Goal: Task Accomplishment & Management: Manage account settings

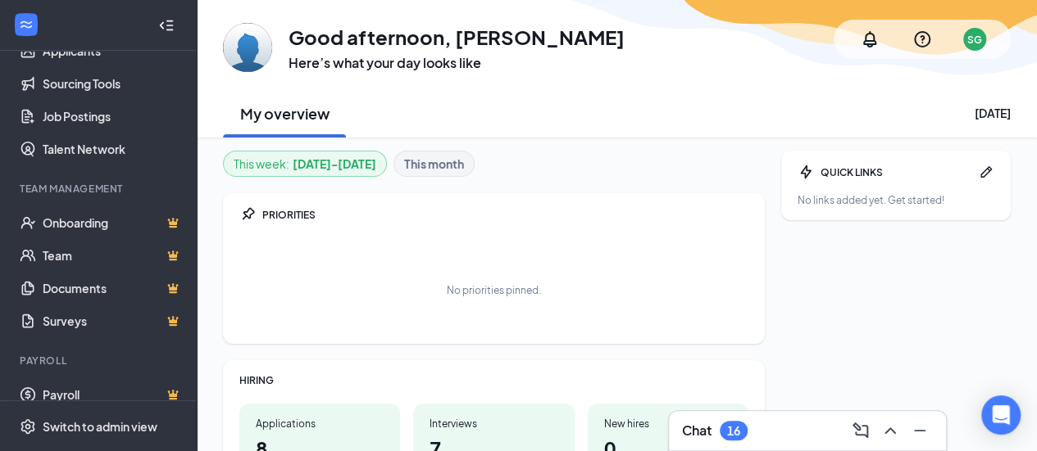
scroll to position [221, 0]
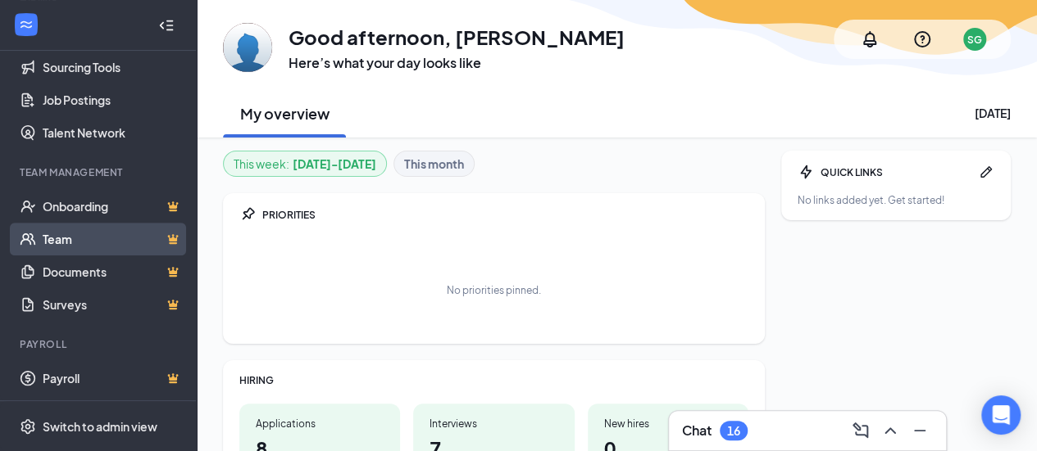
click at [64, 243] on link "Team" at bounding box center [113, 239] width 140 height 33
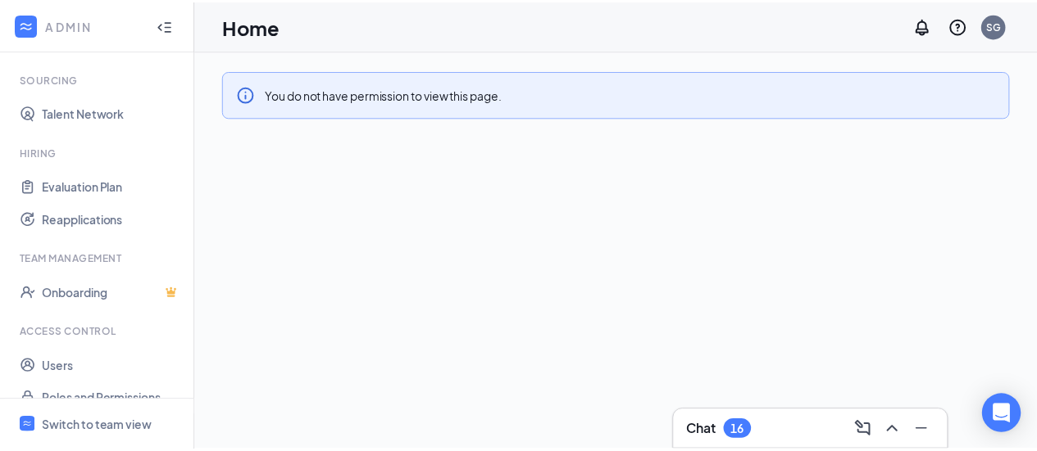
scroll to position [98, 0]
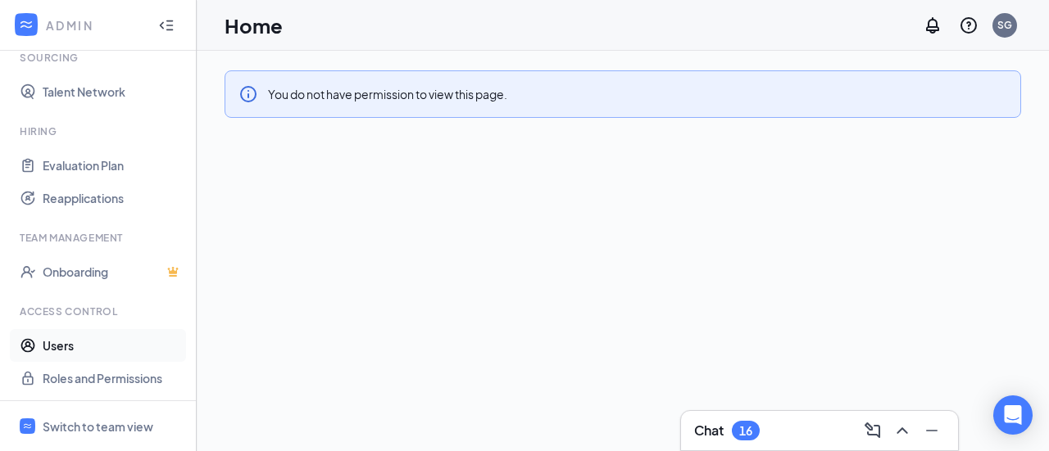
click at [57, 340] on link "Users" at bounding box center [113, 345] width 140 height 33
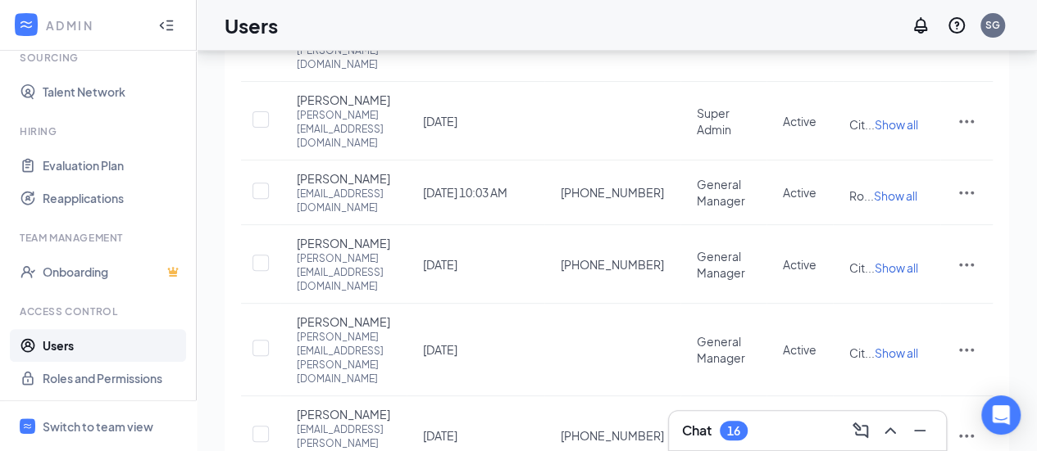
scroll to position [238, 0]
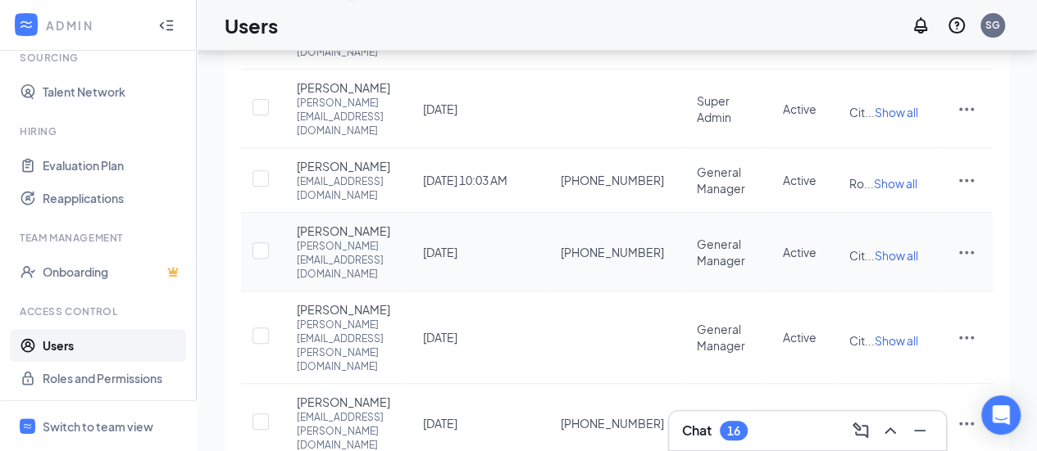
click at [964, 243] on icon "ActionsIcon" at bounding box center [966, 253] width 20 height 20
click at [885, 325] on span "Disable" at bounding box center [880, 330] width 40 height 15
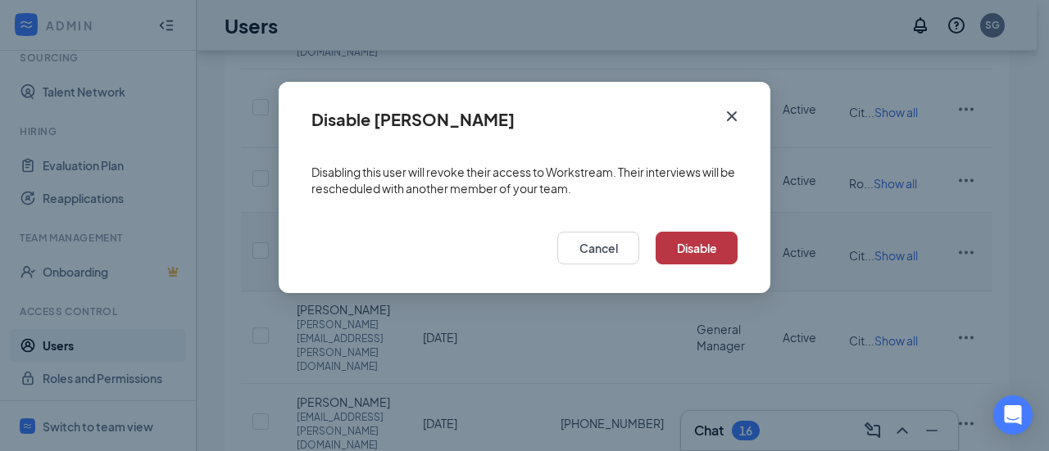
click at [710, 252] on button "Disable" at bounding box center [697, 248] width 82 height 33
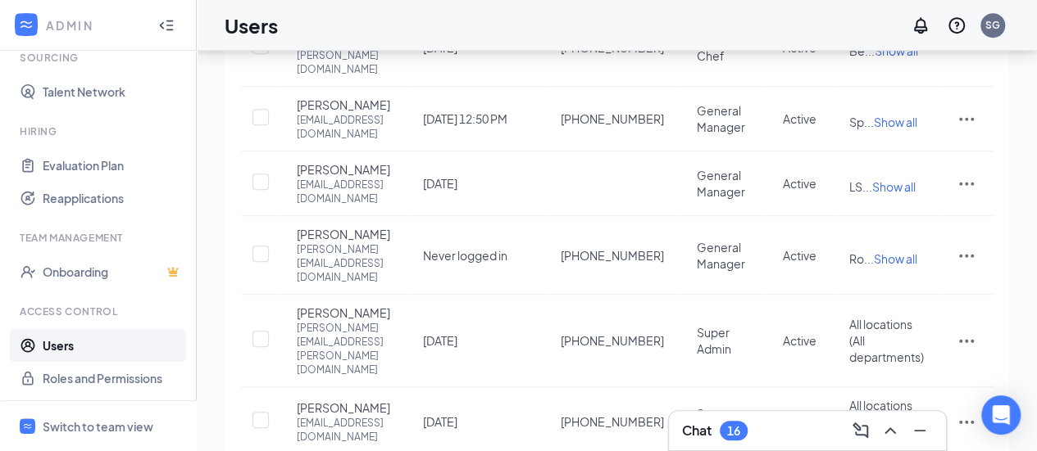
scroll to position [588, 0]
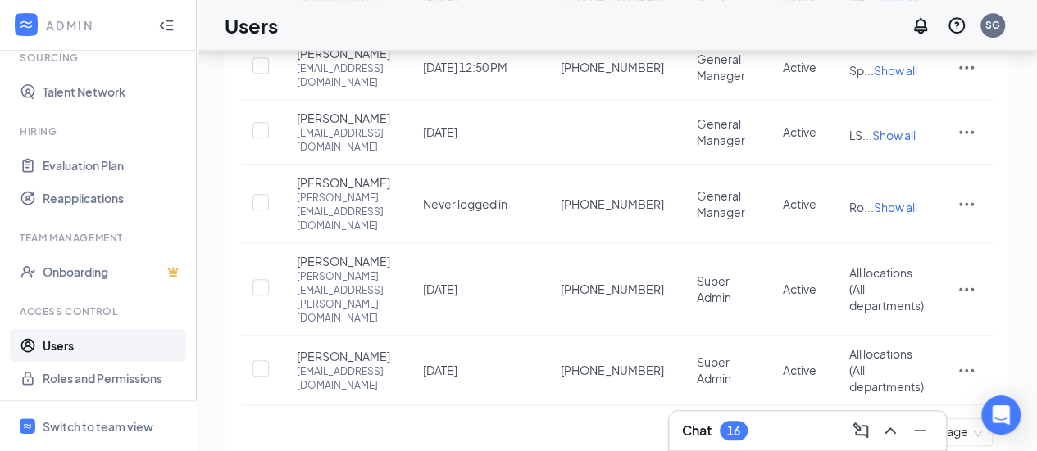
click at [823, 420] on link "2" at bounding box center [816, 432] width 25 height 25
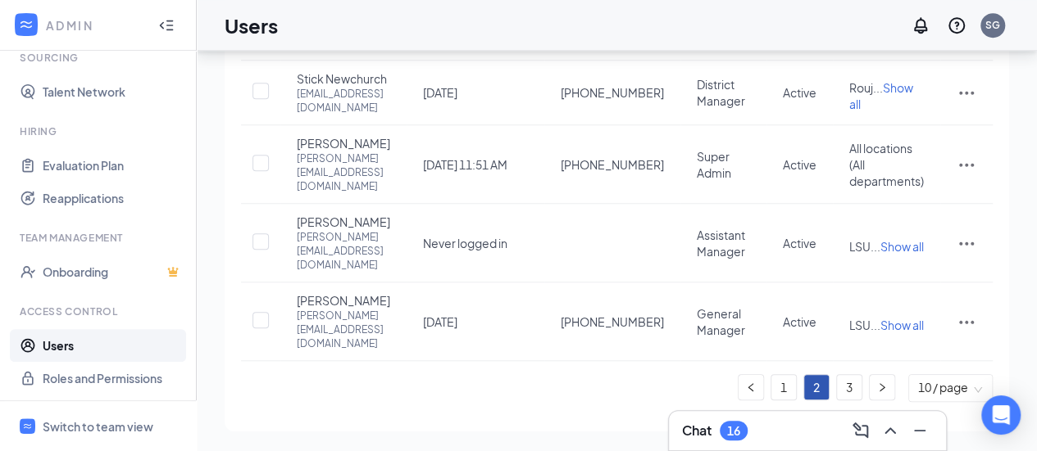
scroll to position [653, 0]
click at [847, 384] on link "3" at bounding box center [849, 387] width 25 height 25
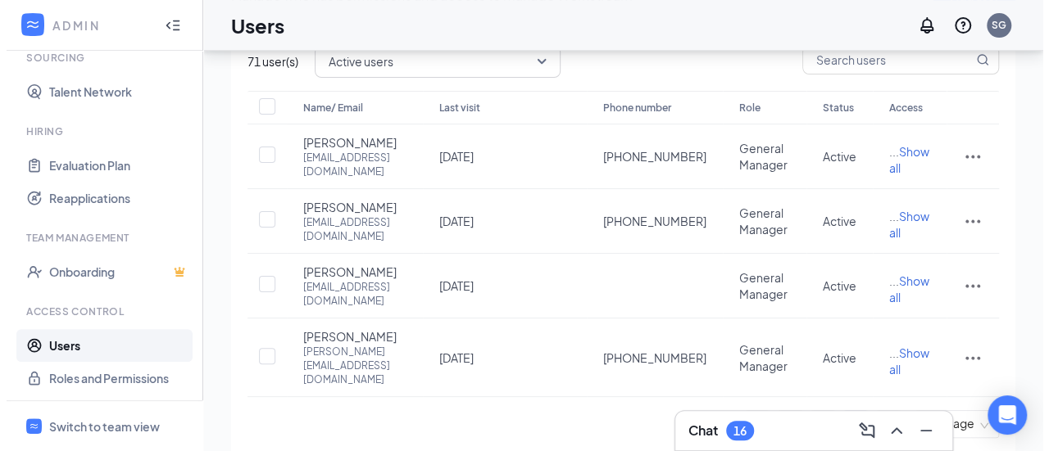
scroll to position [99, 0]
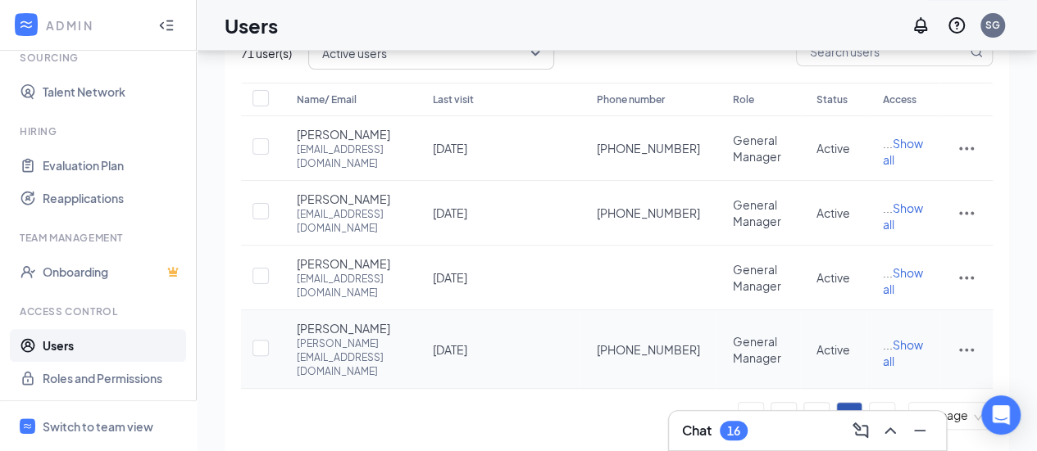
click at [962, 340] on icon "ActionsIcon" at bounding box center [966, 350] width 20 height 20
click at [873, 297] on span "Disable" at bounding box center [880, 297] width 40 height 15
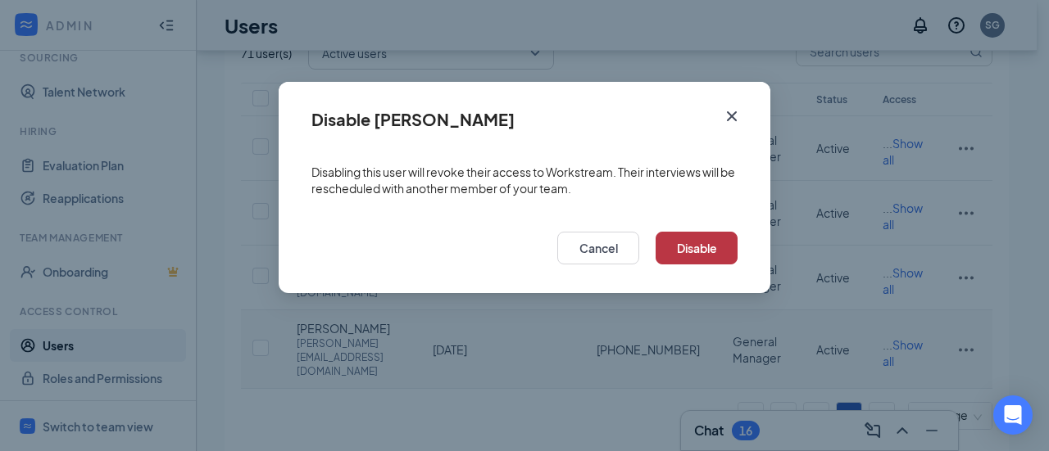
click at [692, 253] on button "Disable" at bounding box center [697, 248] width 82 height 33
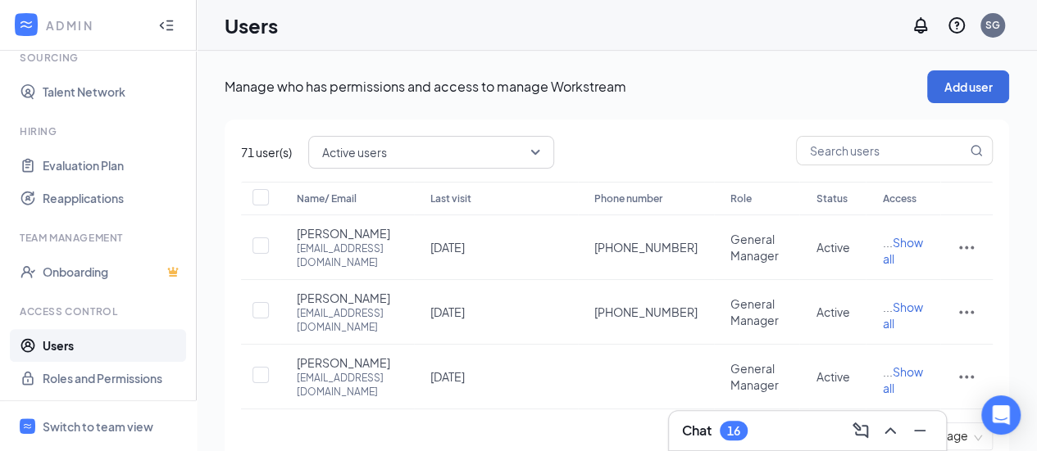
scroll to position [39, 0]
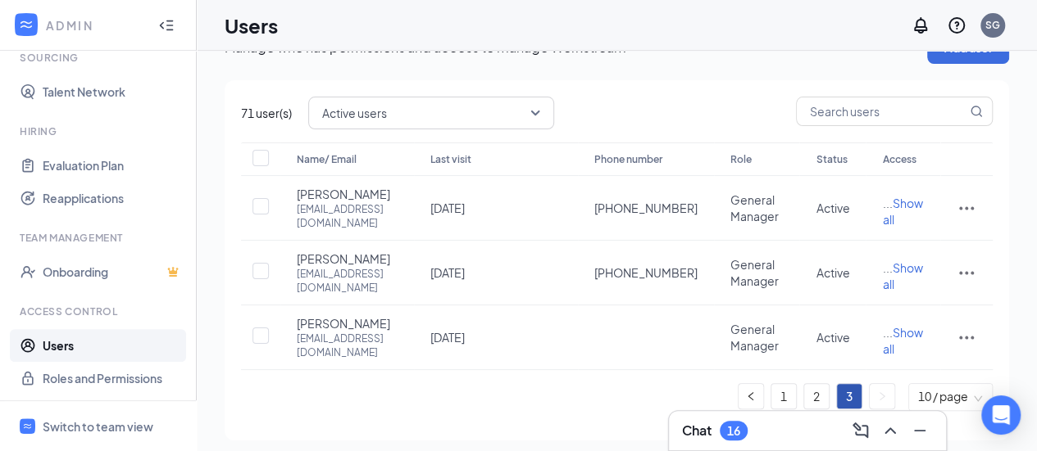
click at [975, 392] on span "10 / page" at bounding box center [950, 397] width 65 height 26
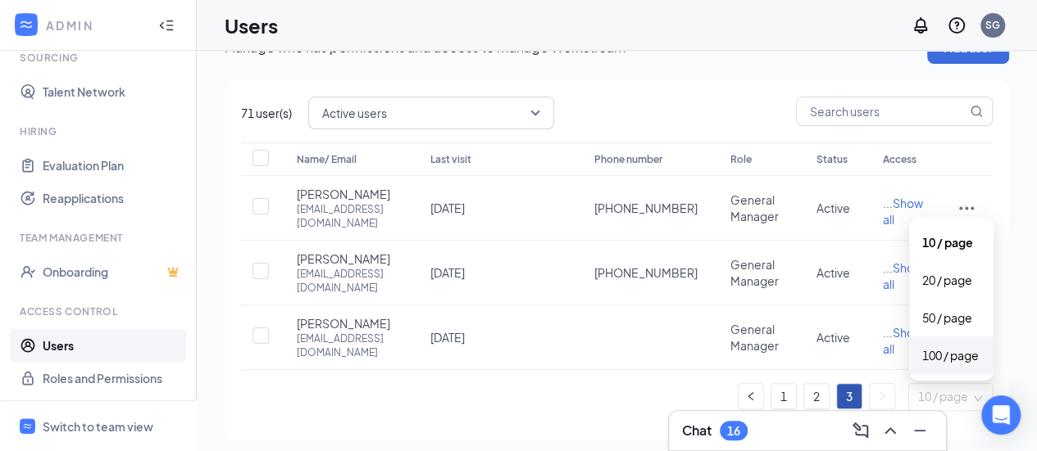
click at [960, 347] on div "100 / page" at bounding box center [951, 356] width 58 height 18
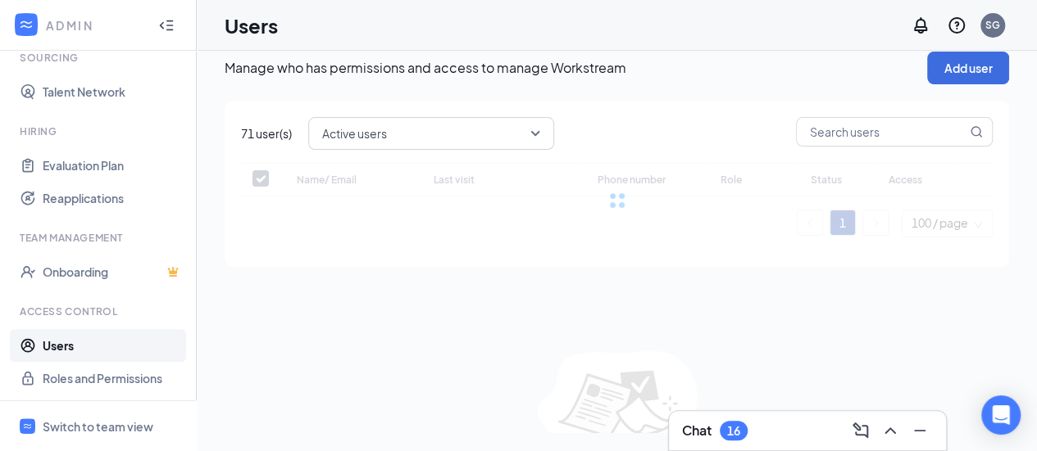
checkbox input "false"
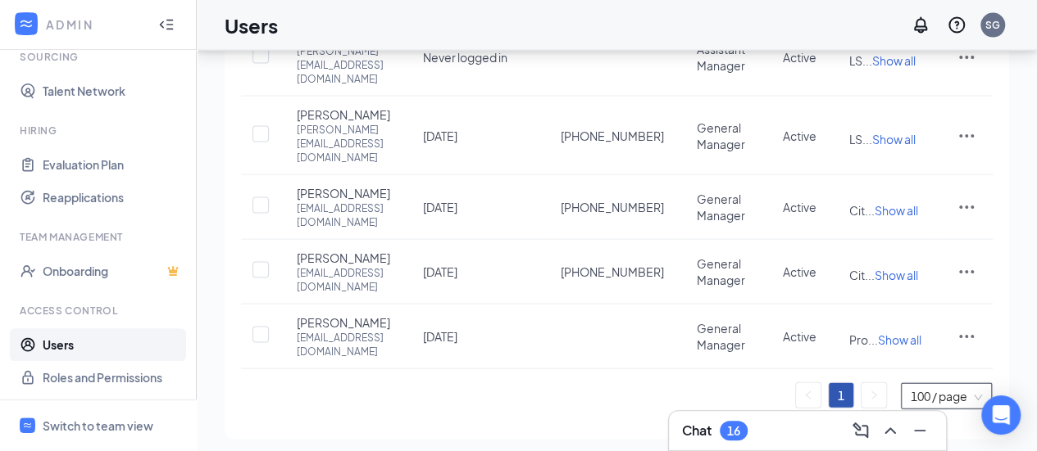
scroll to position [1637, 0]
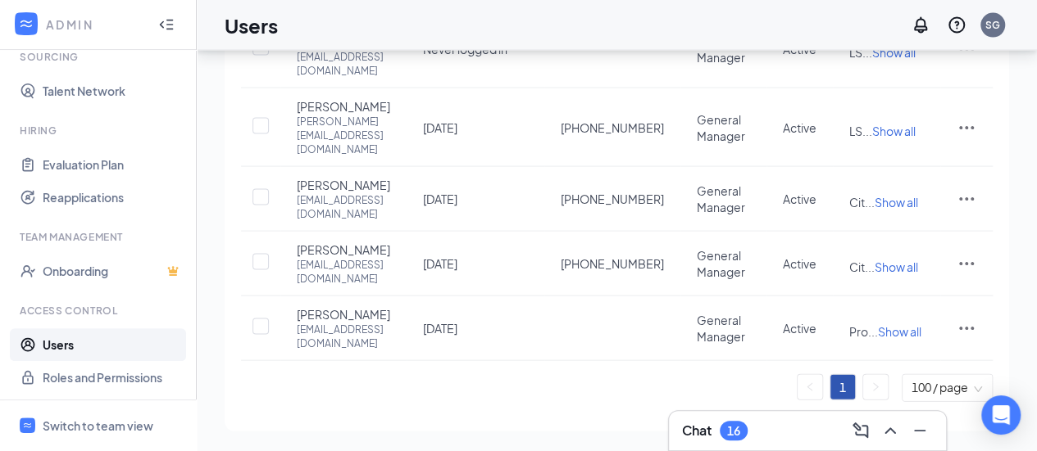
click at [701, 432] on h3 "Chat" at bounding box center [696, 431] width 29 height 18
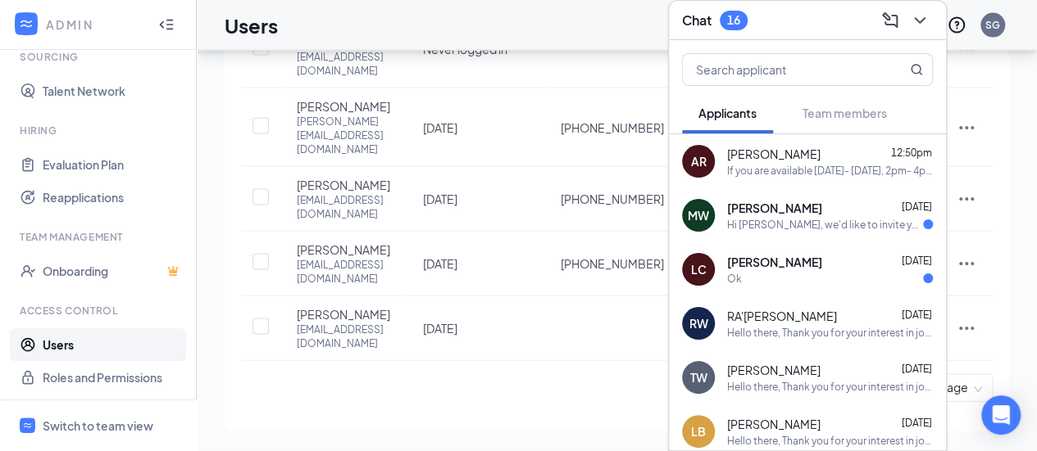
click at [919, 16] on icon "ChevronDown" at bounding box center [920, 21] width 20 height 20
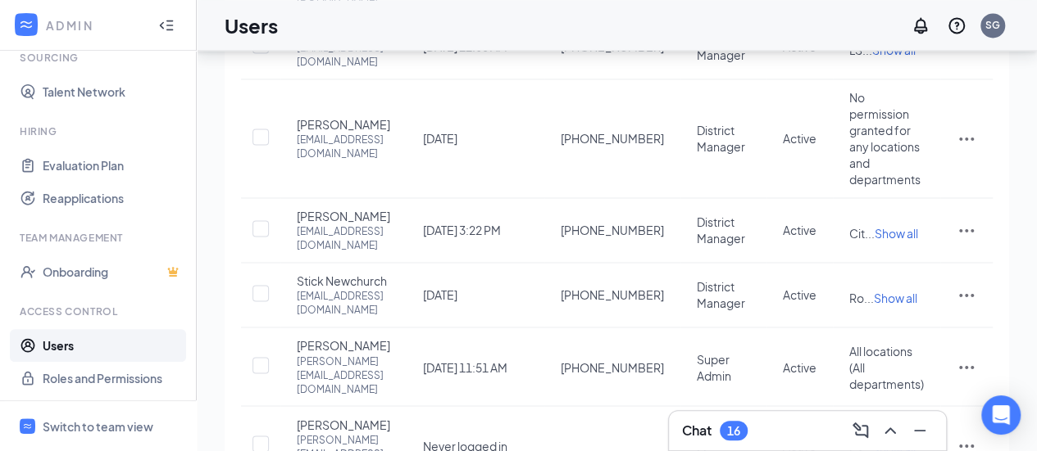
scroll to position [1214, 0]
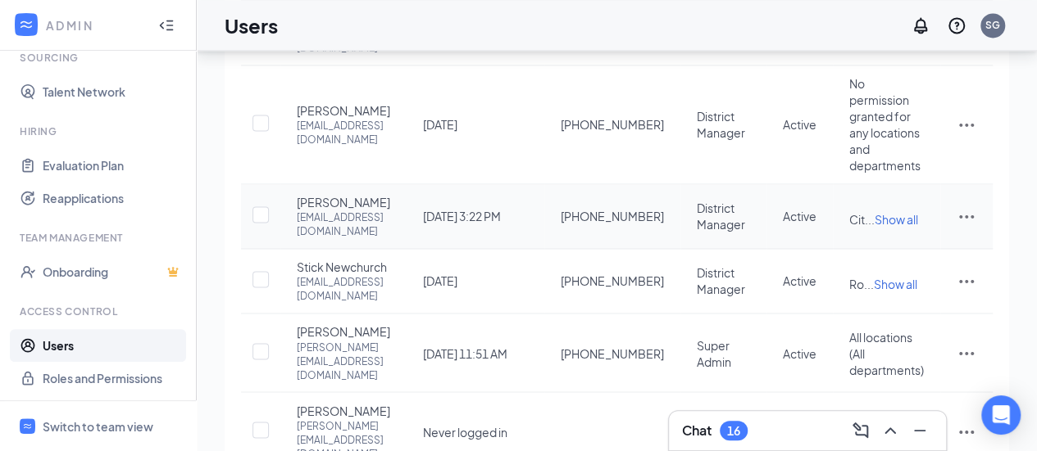
click at [908, 212] on span "Show all" at bounding box center [895, 219] width 43 height 15
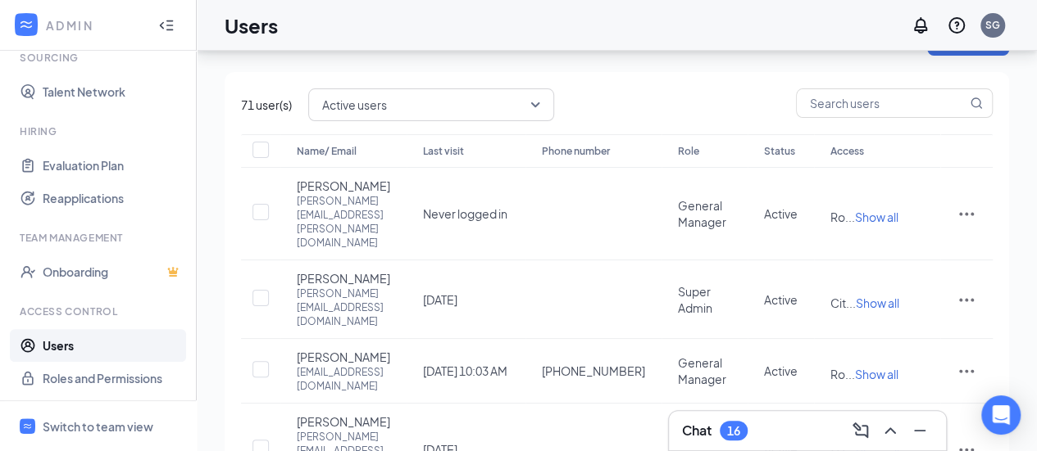
scroll to position [0, 0]
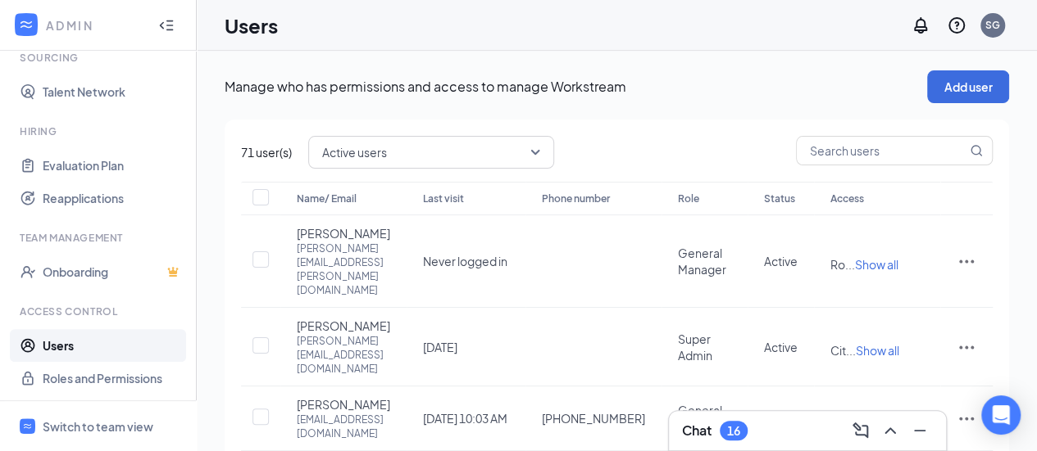
click at [23, 24] on icon "WorkstreamLogo" at bounding box center [26, 24] width 16 height 16
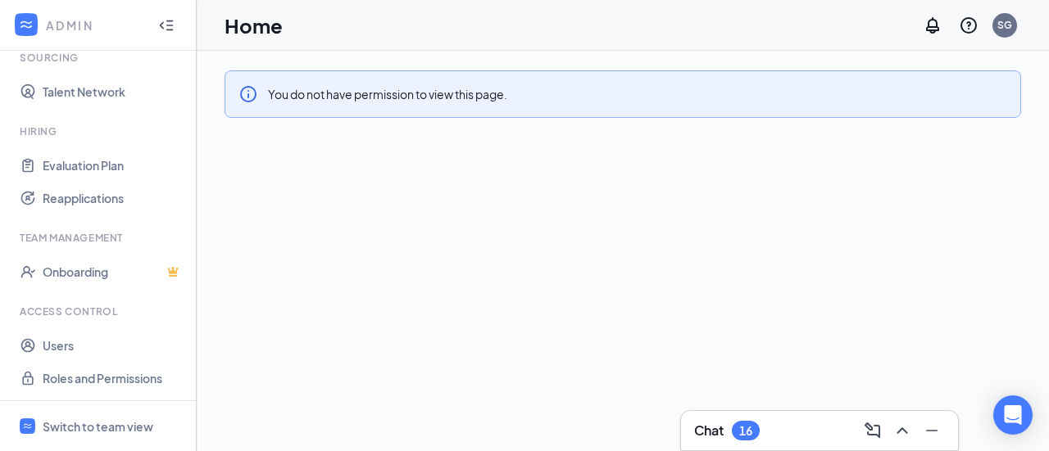
click at [26, 22] on icon "WorkstreamLogo" at bounding box center [26, 24] width 16 height 16
click at [77, 376] on link "Roles and Permissions" at bounding box center [113, 378] width 140 height 33
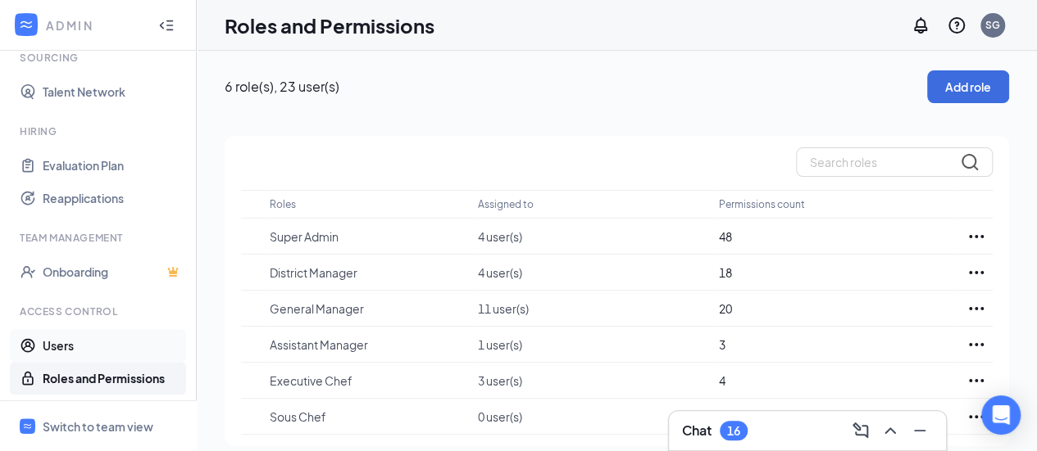
click at [55, 341] on link "Users" at bounding box center [113, 345] width 140 height 33
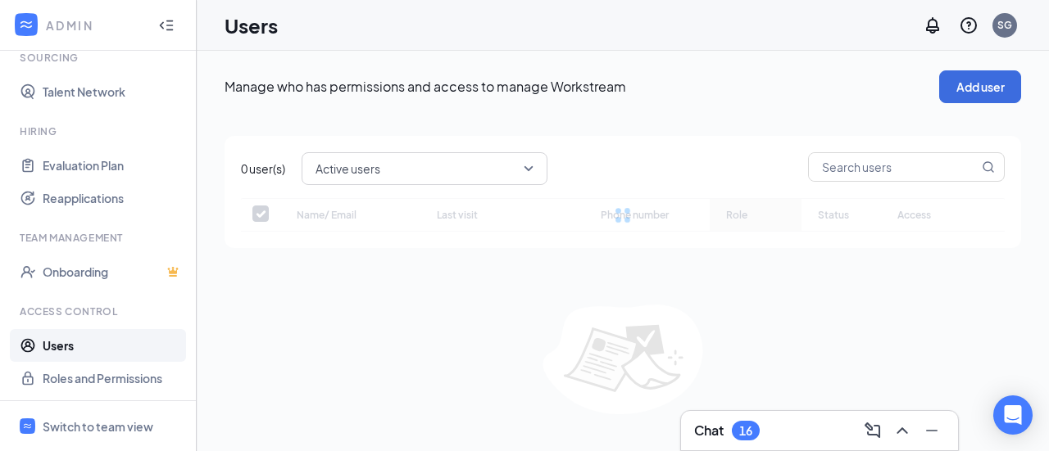
checkbox input "false"
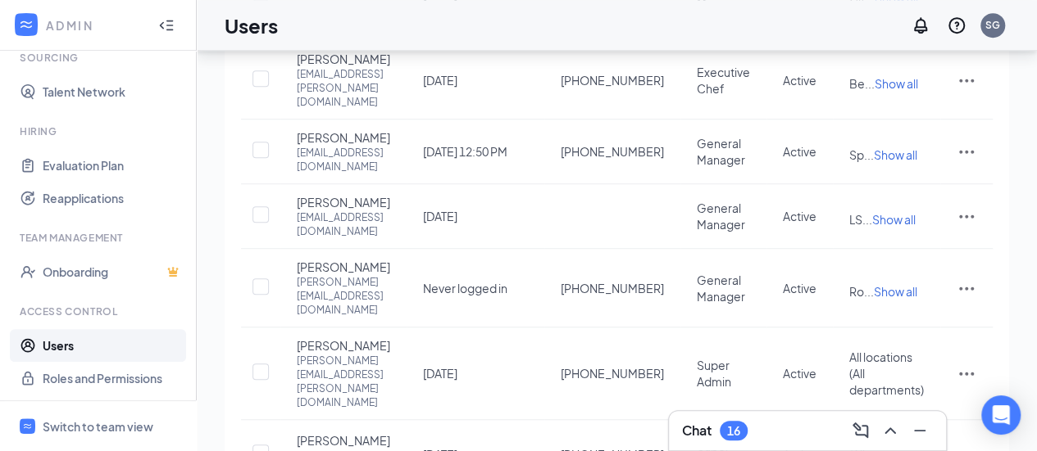
scroll to position [588, 0]
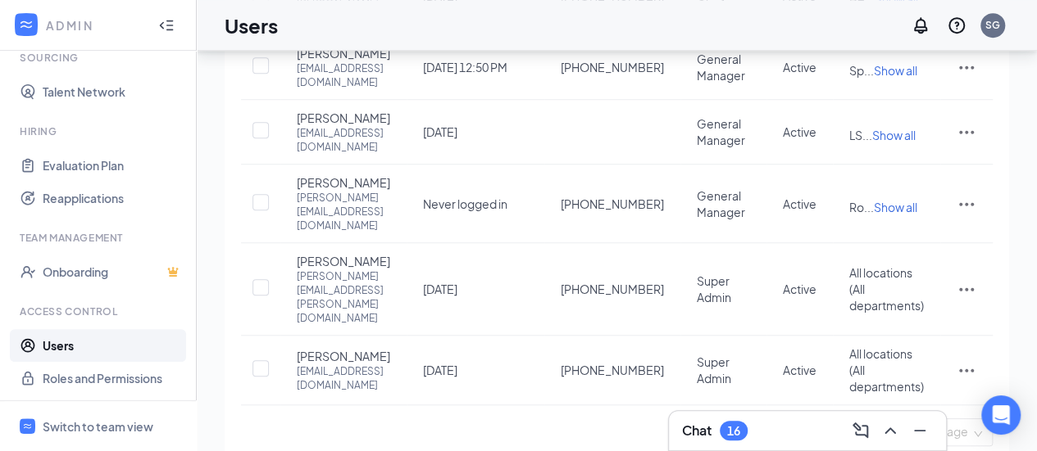
click at [970, 420] on span "10 / page" at bounding box center [950, 433] width 65 height 26
click at [942, 382] on div "100 / page" at bounding box center [951, 391] width 58 height 18
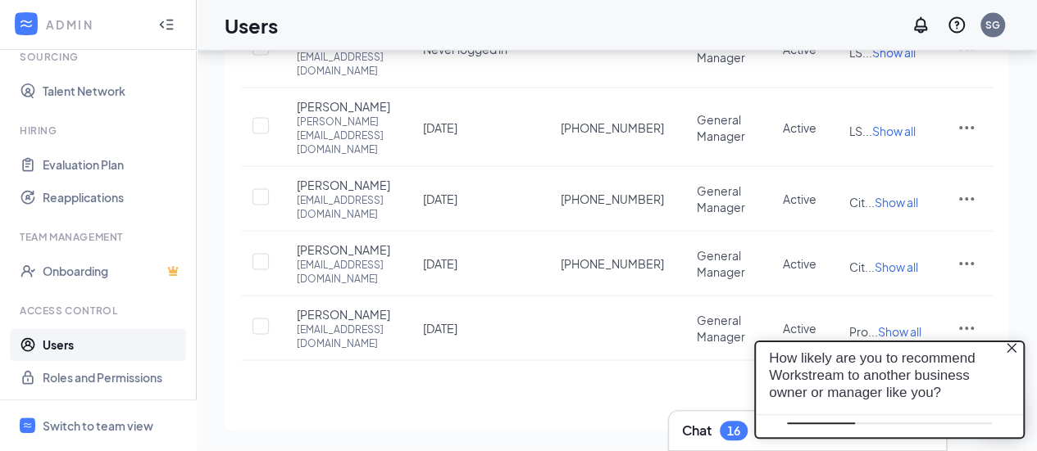
scroll to position [0, 0]
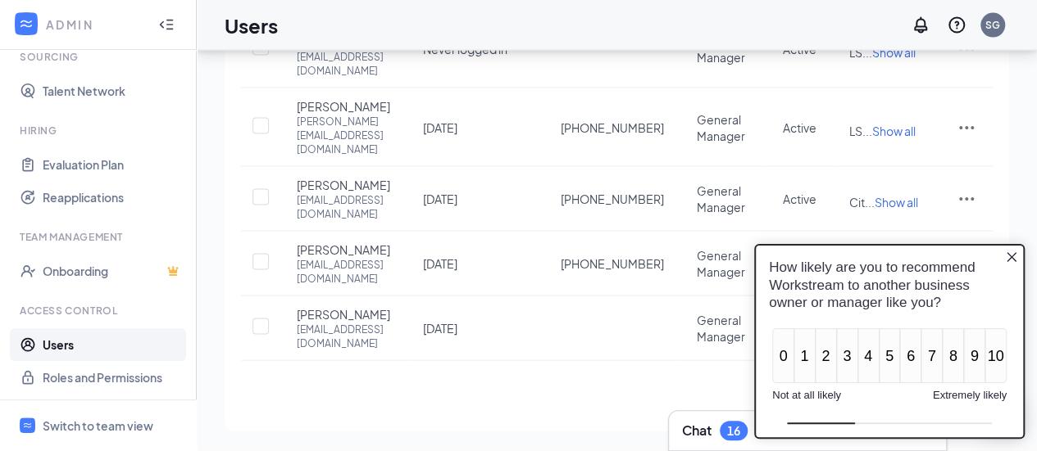
click at [1011, 261] on icon "Close button" at bounding box center [1011, 257] width 13 height 13
